Goal: Information Seeking & Learning: Learn about a topic

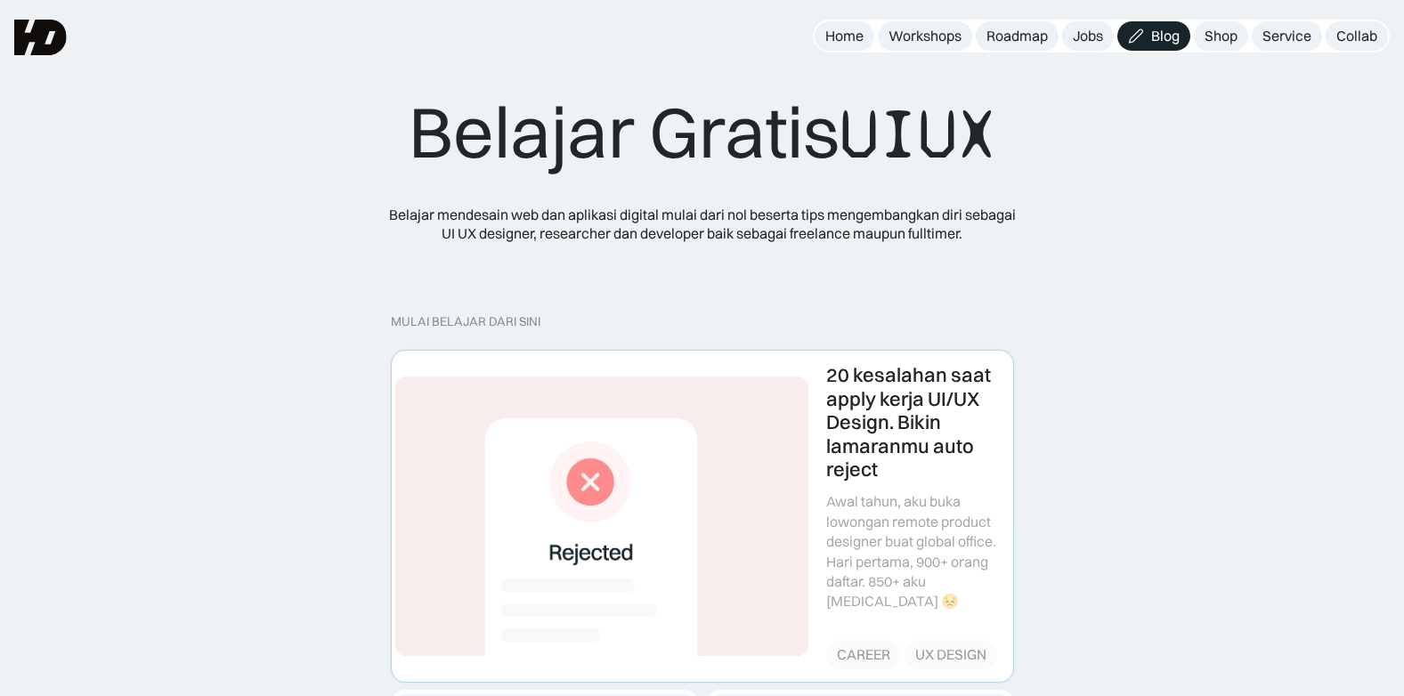
scroll to position [623, 0]
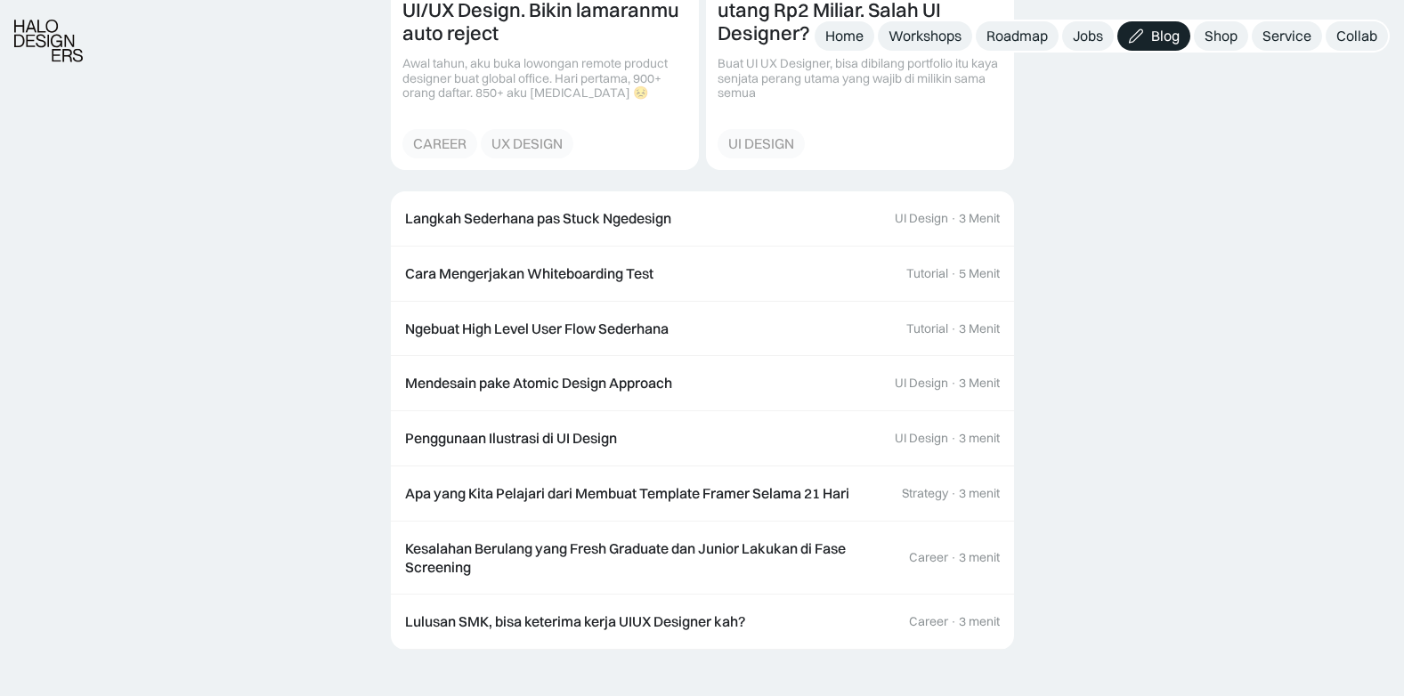
scroll to position [2136, 0]
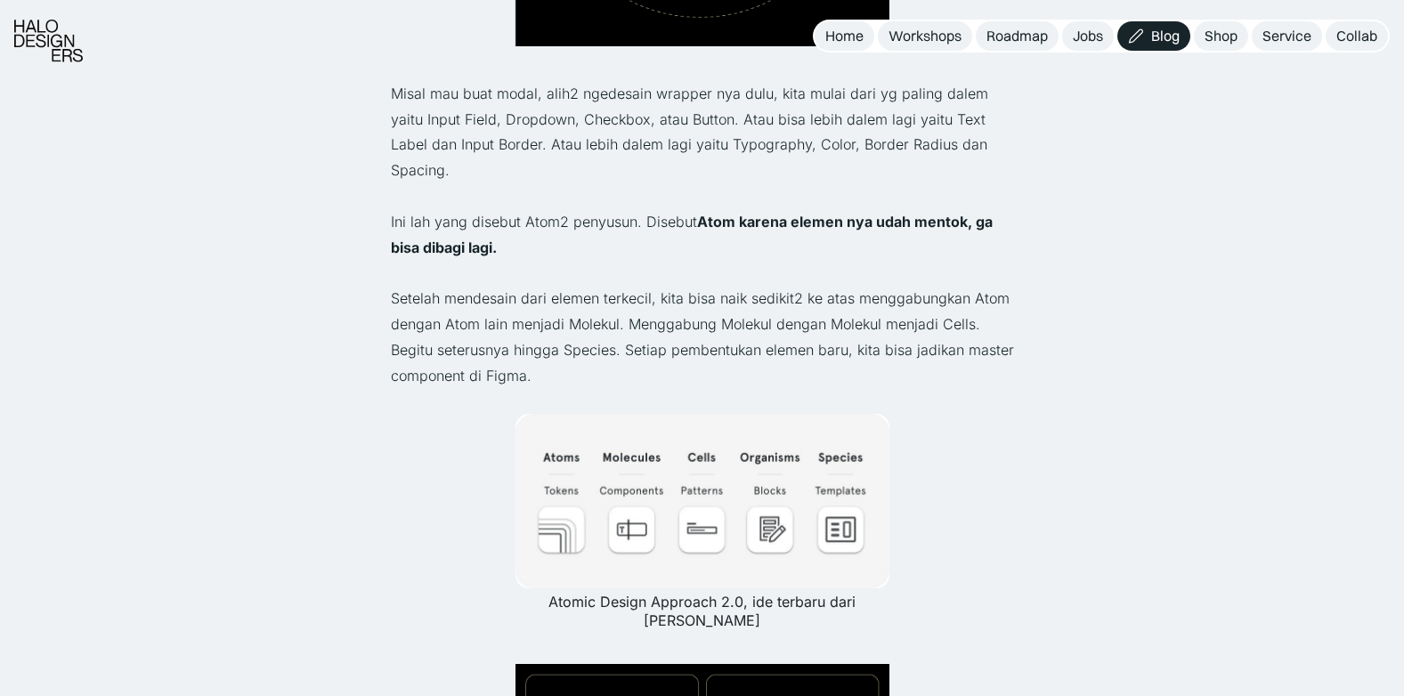
scroll to position [712, 0]
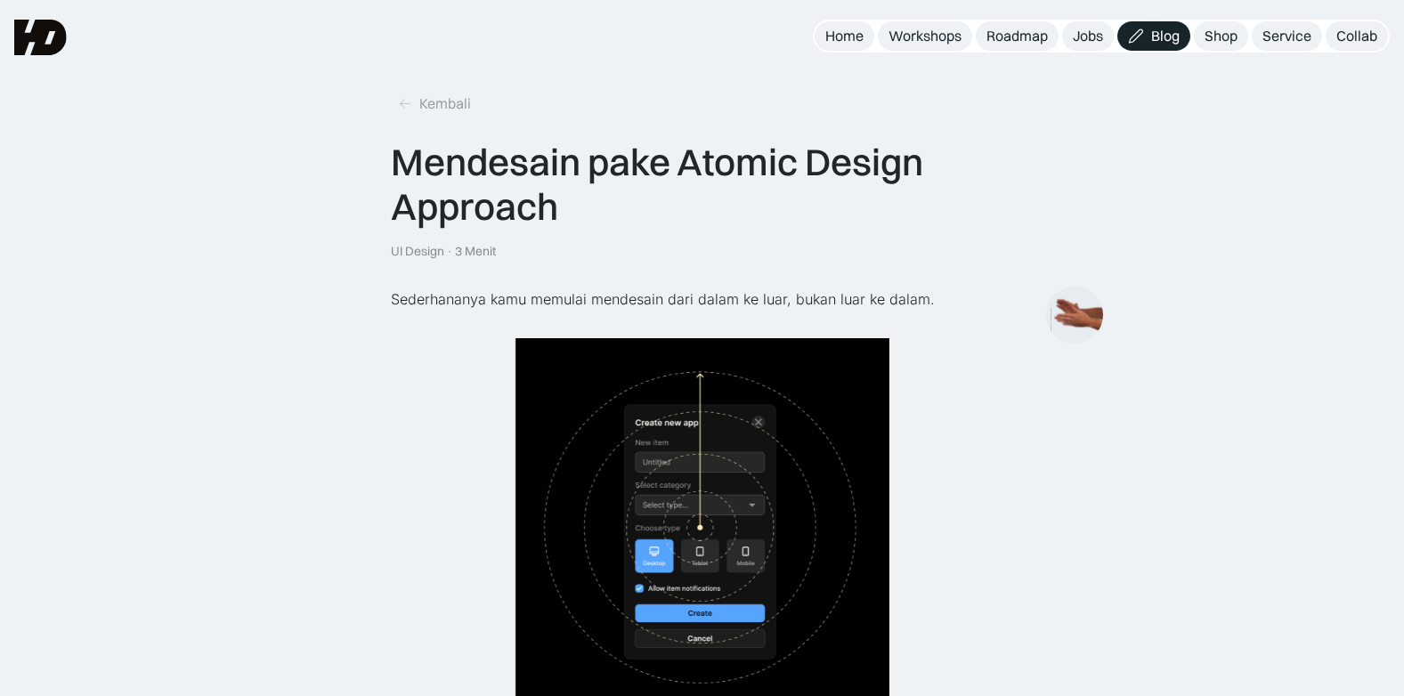
scroll to position [623, 0]
